Goal: Subscribe to service/newsletter

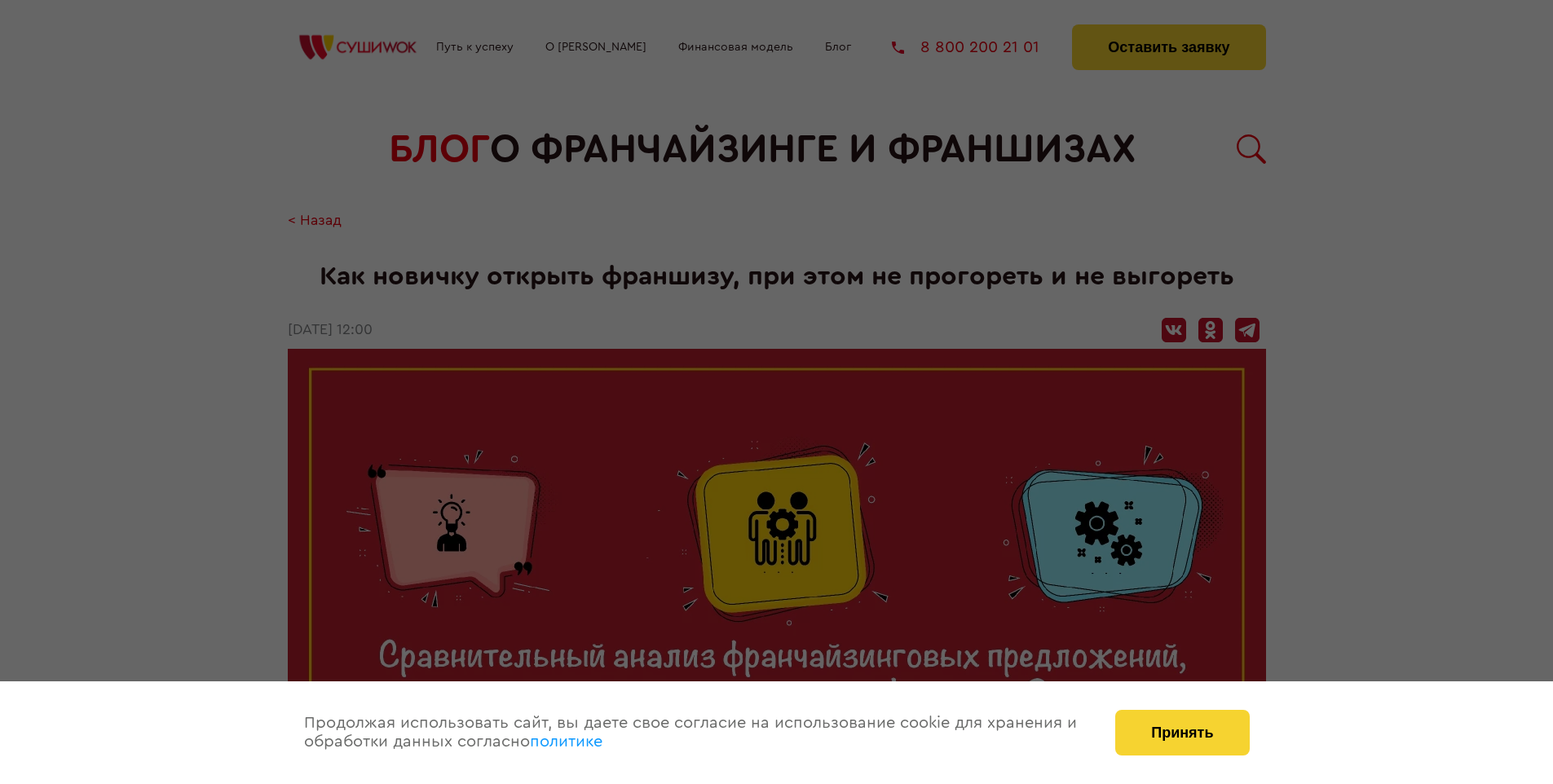
scroll to position [2024, 0]
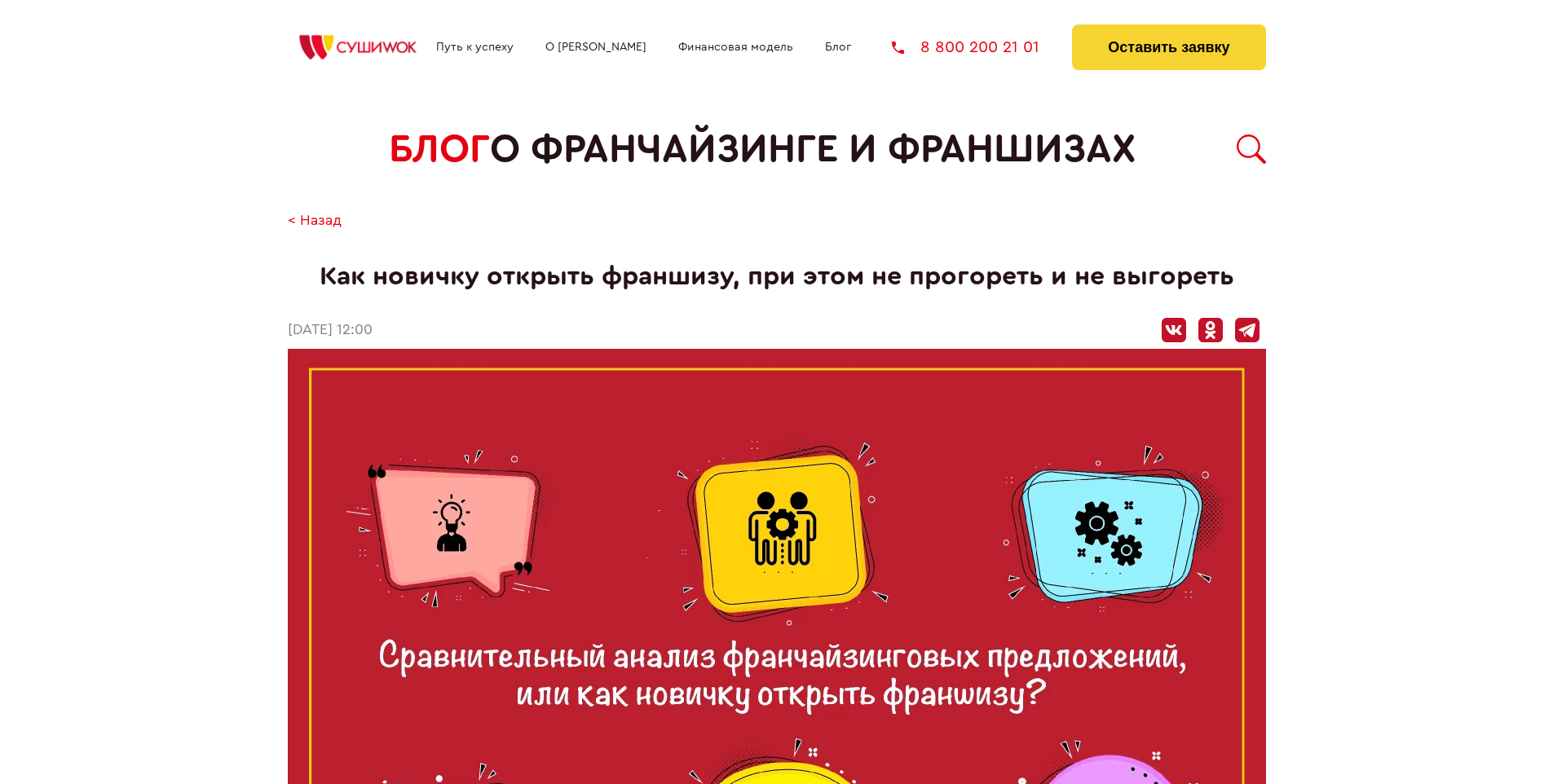
scroll to position [2024, 0]
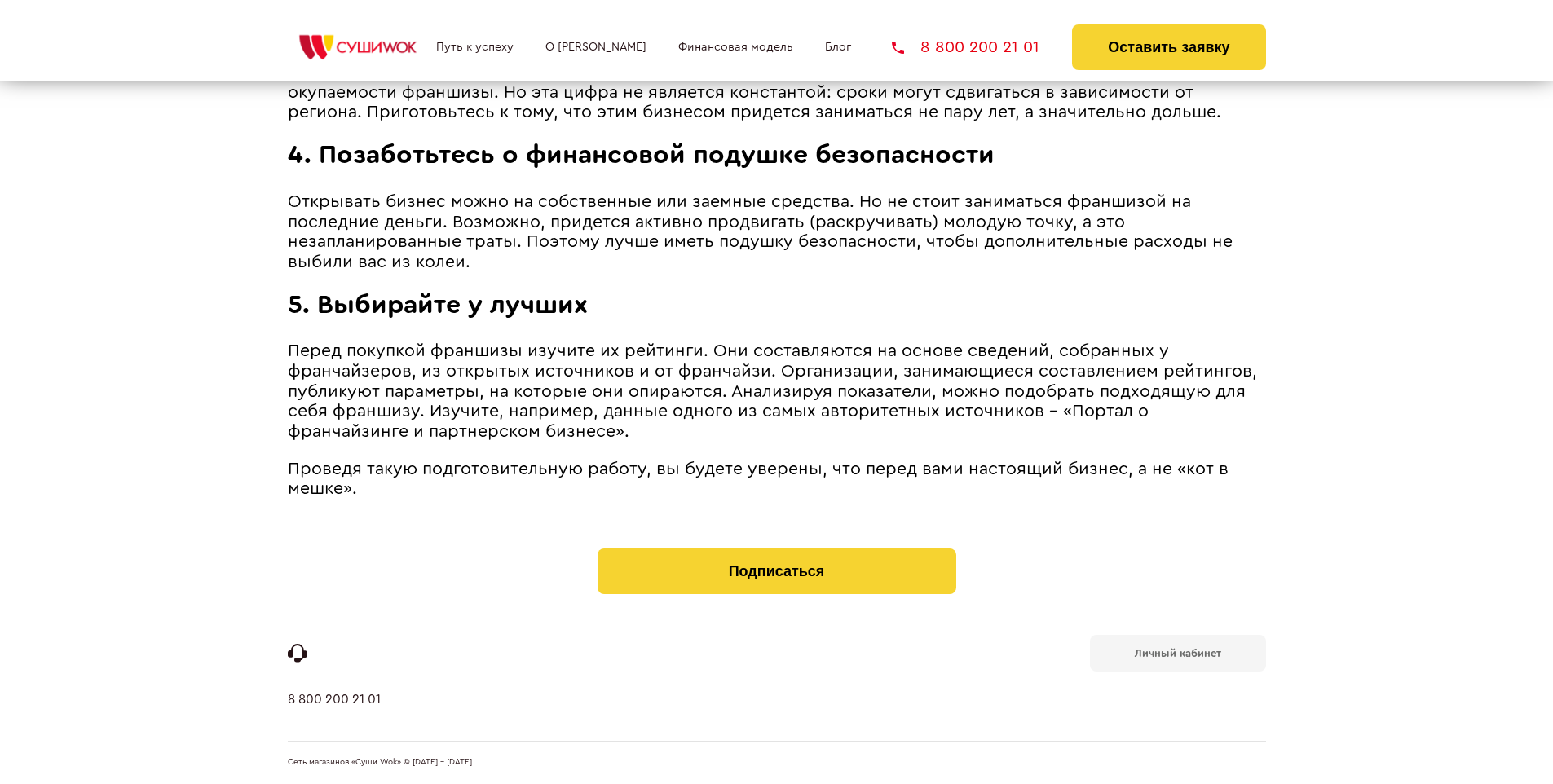
click at [1177, 651] on b "Личный кабинет" at bounding box center [1178, 653] width 86 height 11
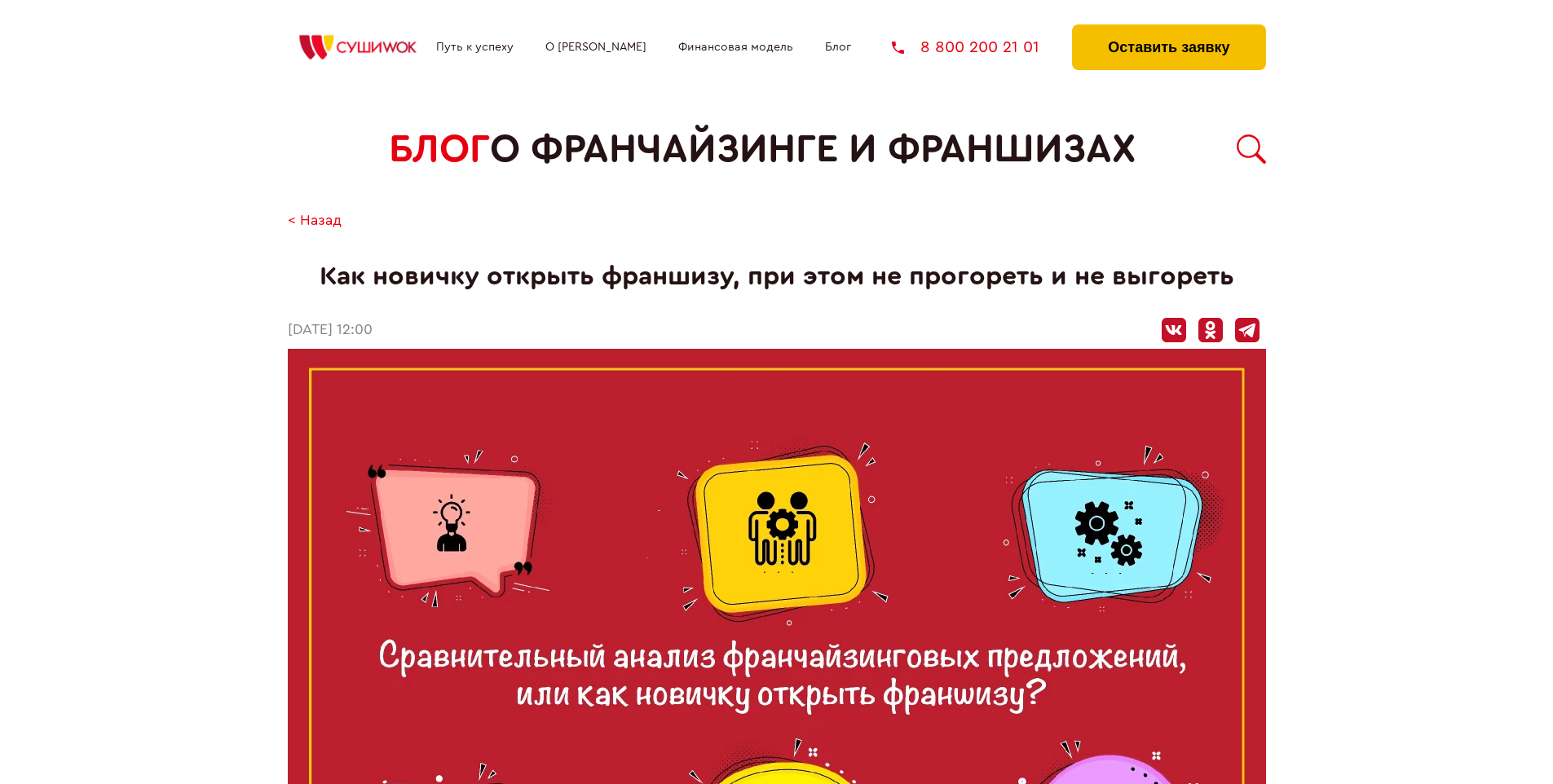
click at [1168, 28] on button "Оставить заявку" at bounding box center [1168, 47] width 193 height 46
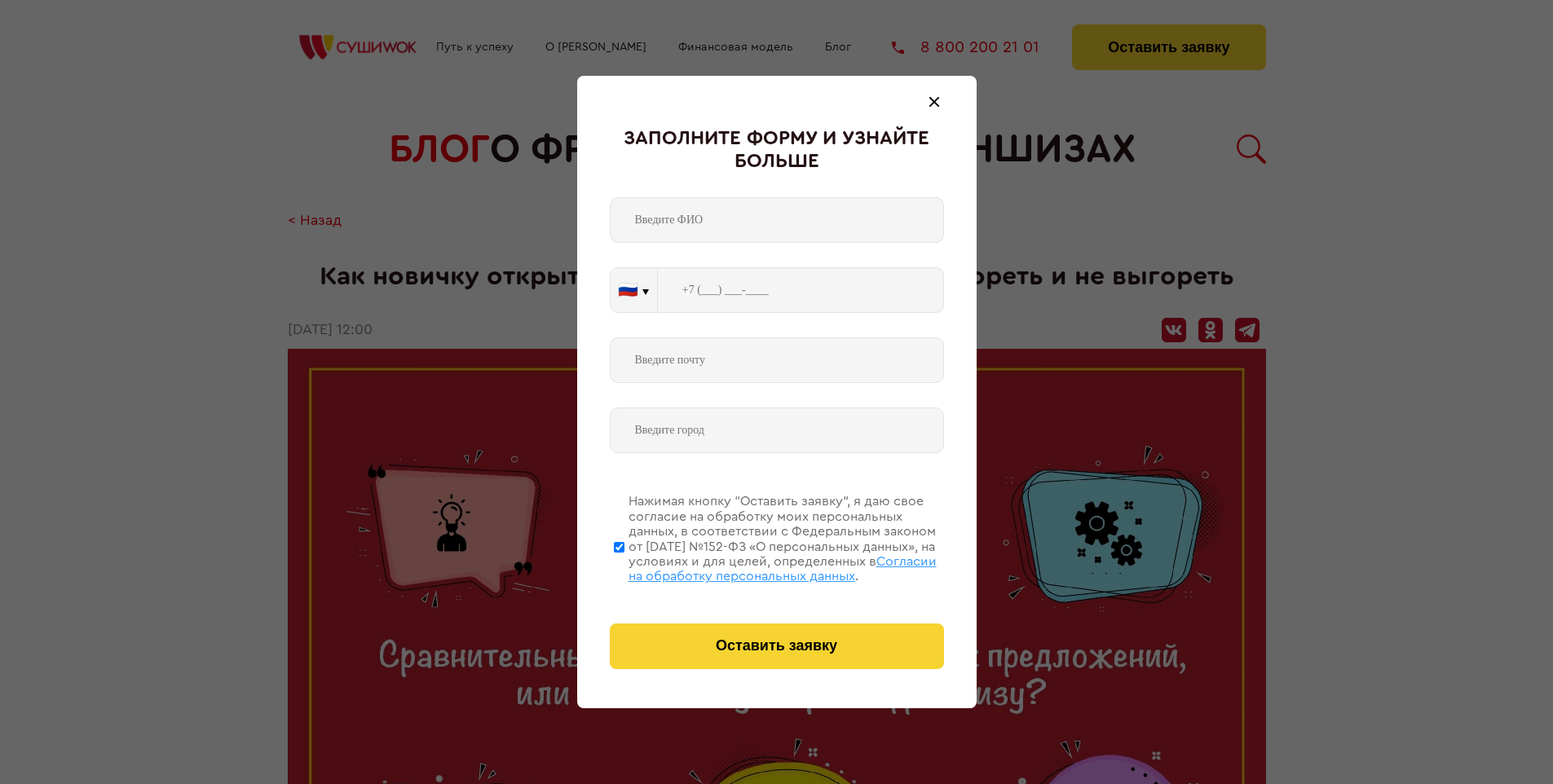
click at [755, 566] on span "Согласии на обработку персональных данных" at bounding box center [782, 569] width 308 height 28
click at [625, 566] on input "Нажимая кнопку “Оставить заявку”, я даю свое согласие на обработку моих персона…" at bounding box center [619, 546] width 11 height 130
checkbox input "false"
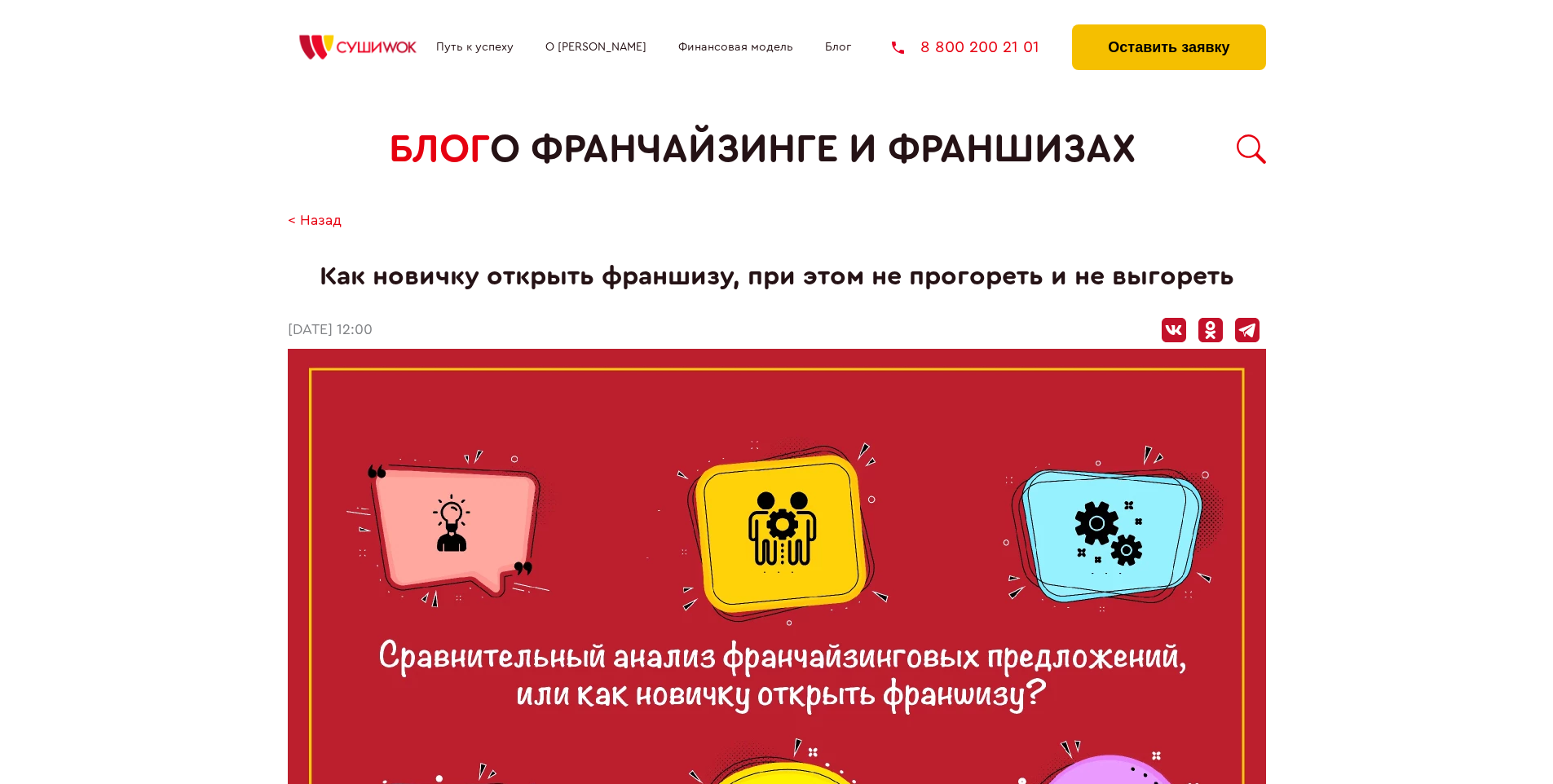
click at [1168, 28] on button "Оставить заявку" at bounding box center [1168, 47] width 193 height 46
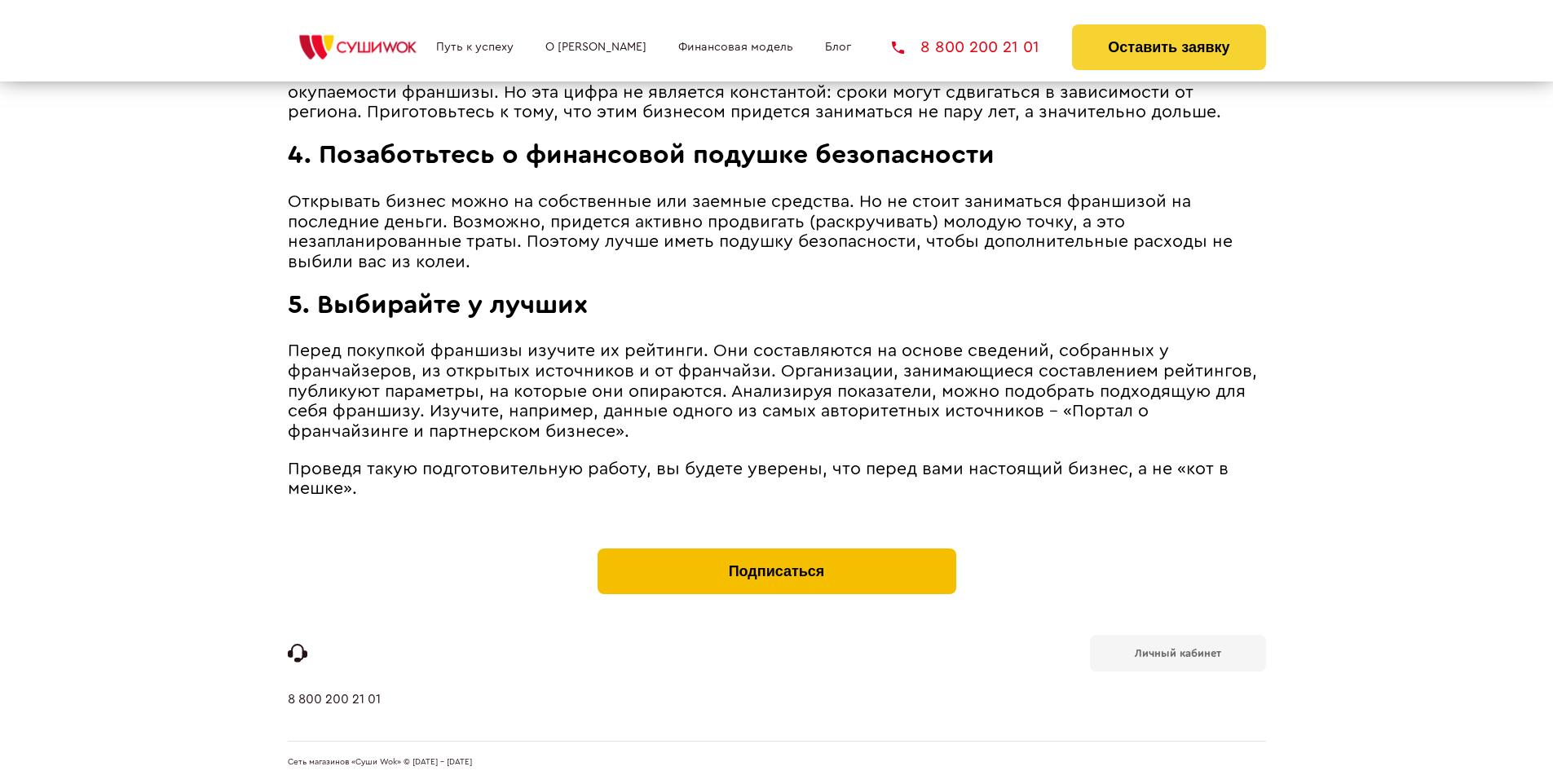
click at [776, 552] on button "Подписаться" at bounding box center [776, 572] width 358 height 46
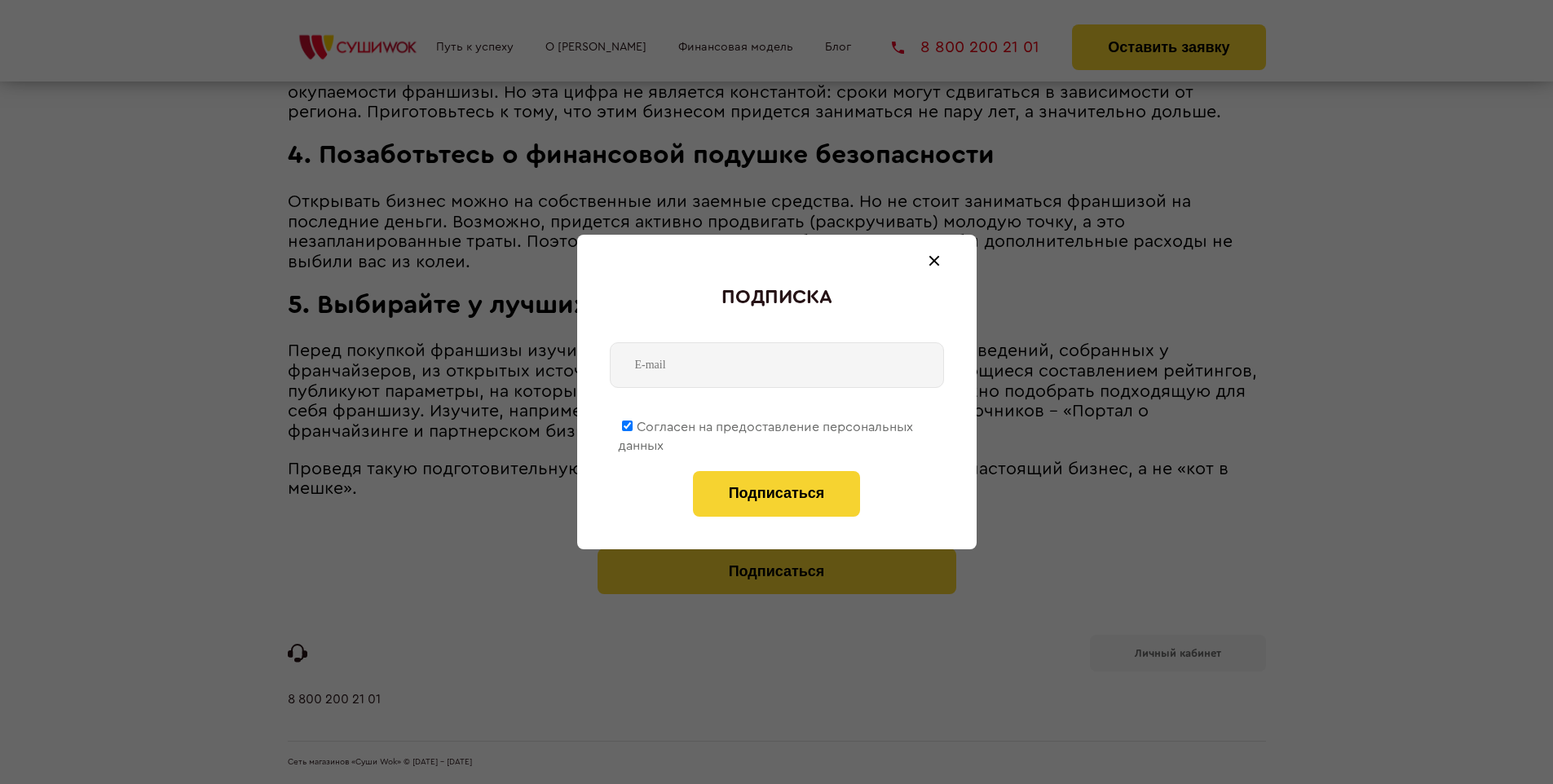
click at [766, 424] on span "Согласен на предоставление персональных данных" at bounding box center [765, 436] width 295 height 32
click at [632, 424] on input "Согласен на предоставление персональных данных" at bounding box center [627, 426] width 11 height 11
checkbox input "false"
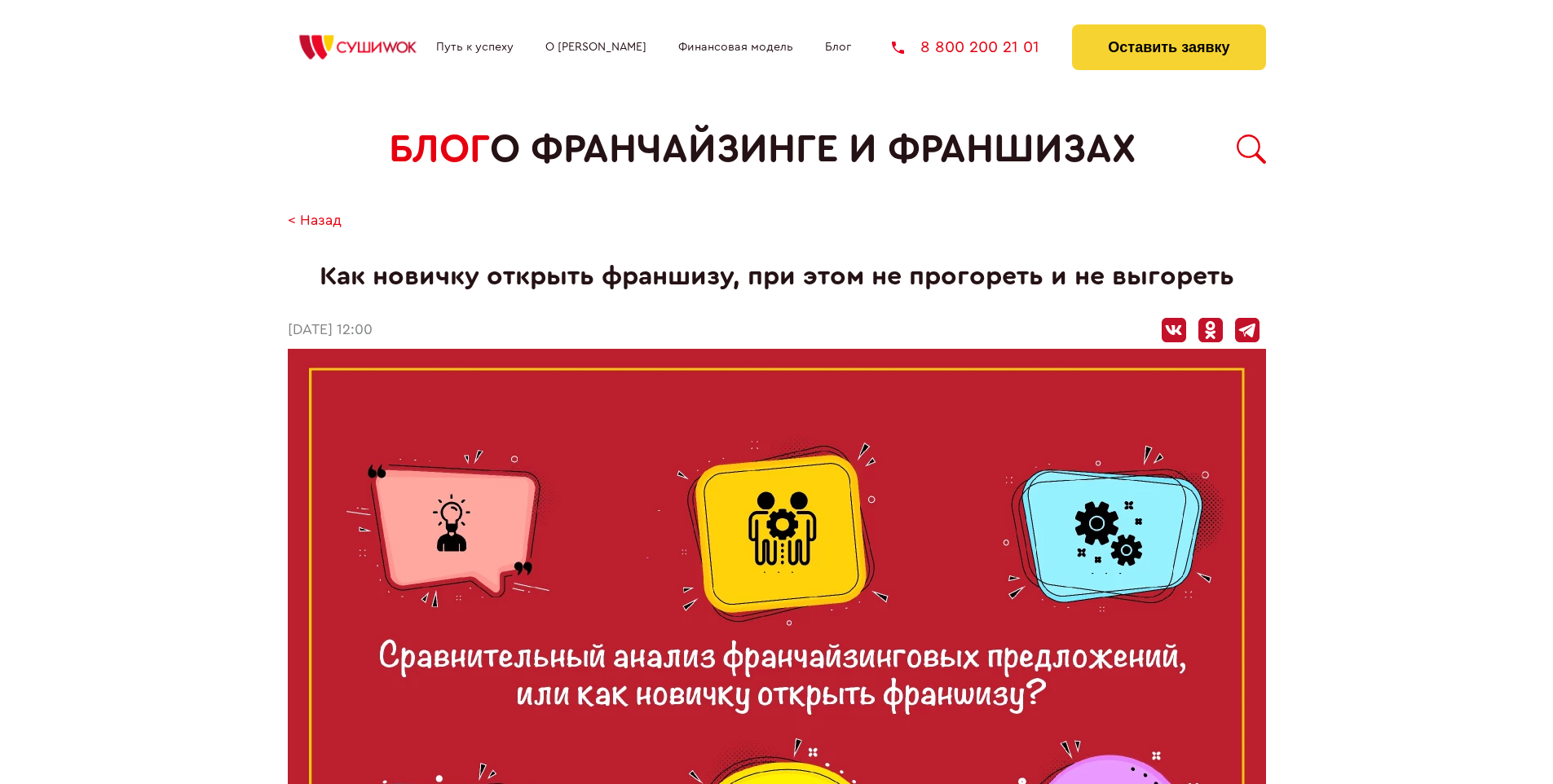
scroll to position [2024, 0]
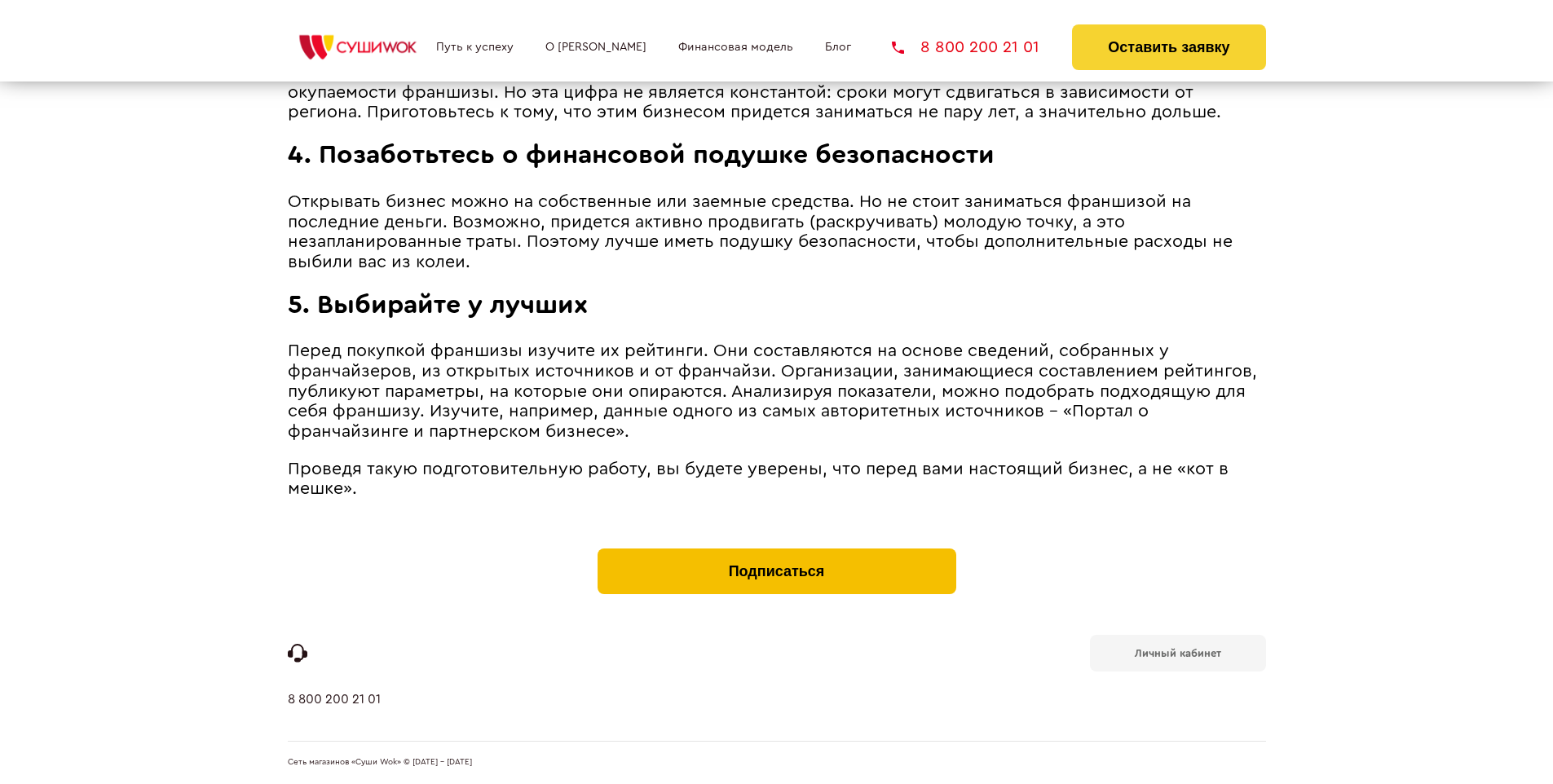
click at [776, 552] on button "Подписаться" at bounding box center [776, 572] width 358 height 46
